Goal: Obtain resource: Obtain resource

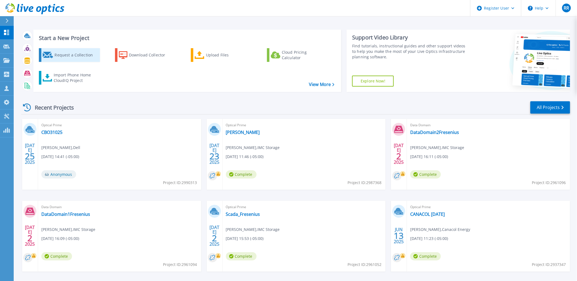
click at [83, 57] on div "Request a Collection" at bounding box center [76, 55] width 44 height 11
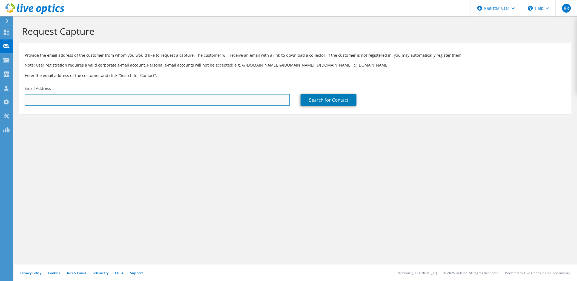
click at [83, 97] on input "text" at bounding box center [157, 100] width 265 height 12
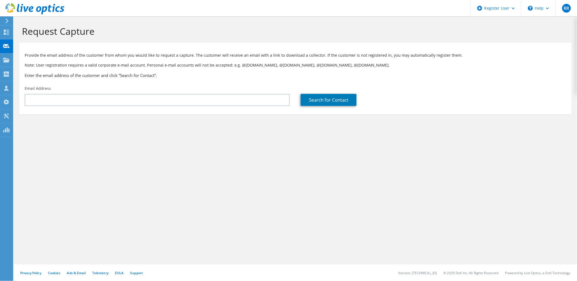
click at [101, 39] on div "Request Capture" at bounding box center [295, 29] width 558 height 26
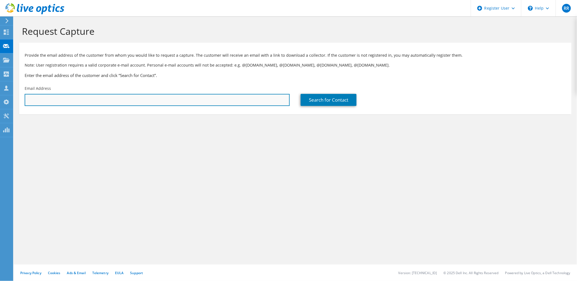
click at [49, 102] on input "text" at bounding box center [157, 100] width 265 height 12
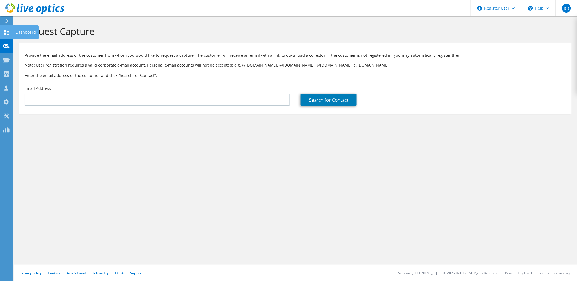
click at [7, 33] on icon at bounding box center [6, 32] width 7 height 5
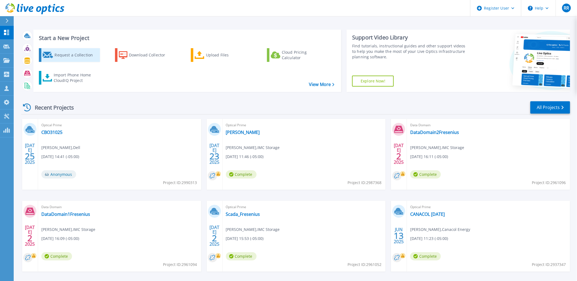
click at [58, 55] on div "Request a Collection" at bounding box center [76, 55] width 44 height 11
